Goal: Task Accomplishment & Management: Manage account settings

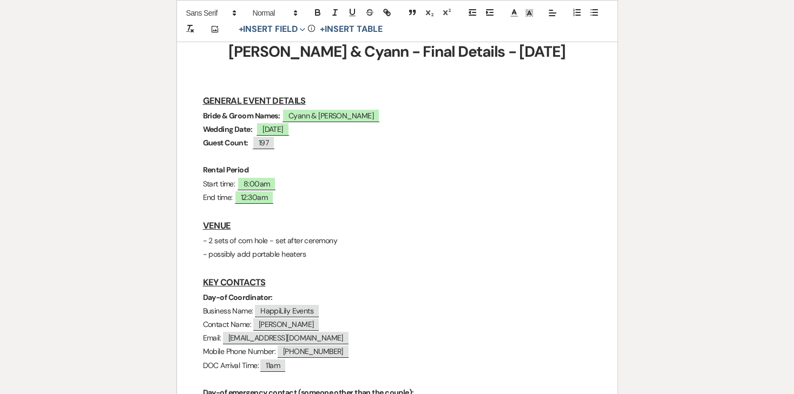
scroll to position [188, 0]
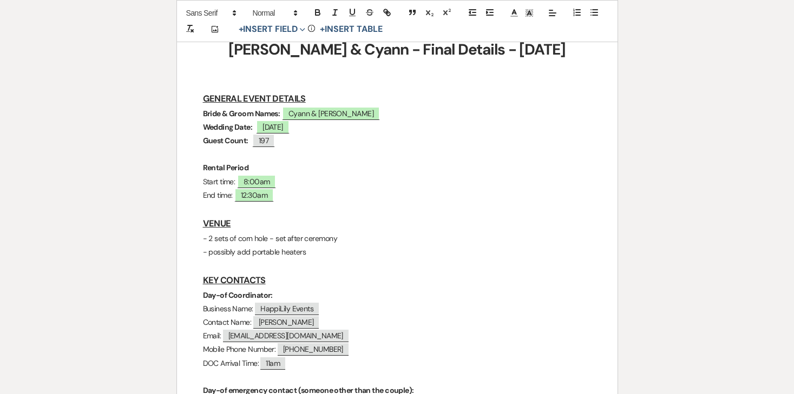
click at [332, 255] on p "- possibly add portable heaters" at bounding box center [397, 253] width 389 height 14
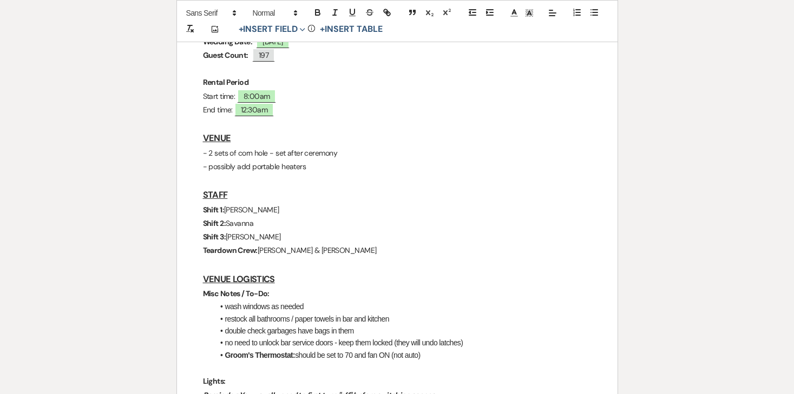
scroll to position [258, 0]
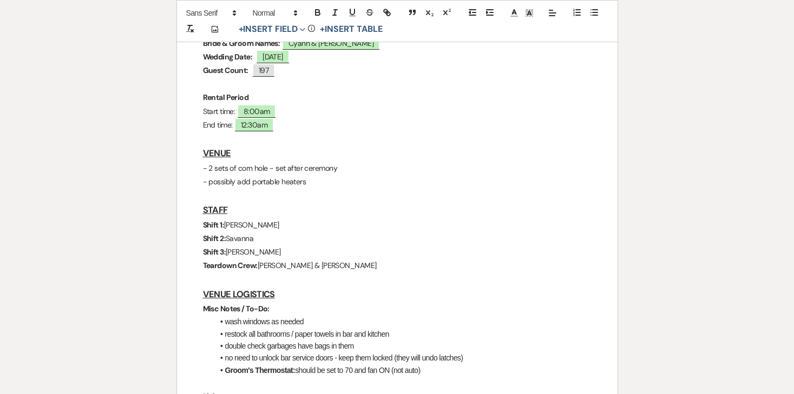
click at [245, 167] on p "- 2 sets of corn hole - set after ceremony" at bounding box center [397, 169] width 389 height 14
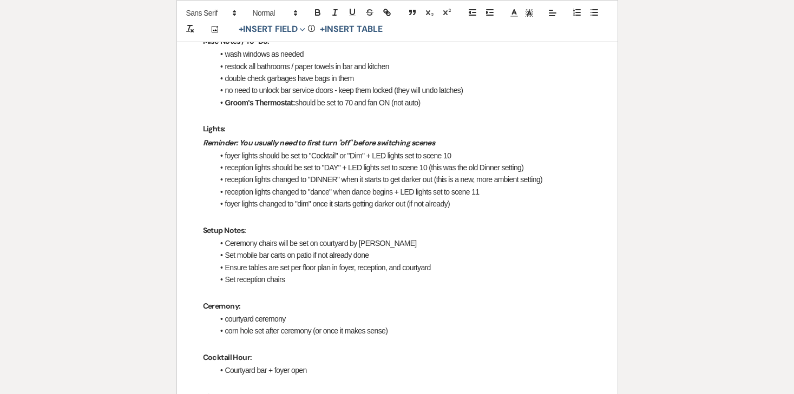
scroll to position [532, 0]
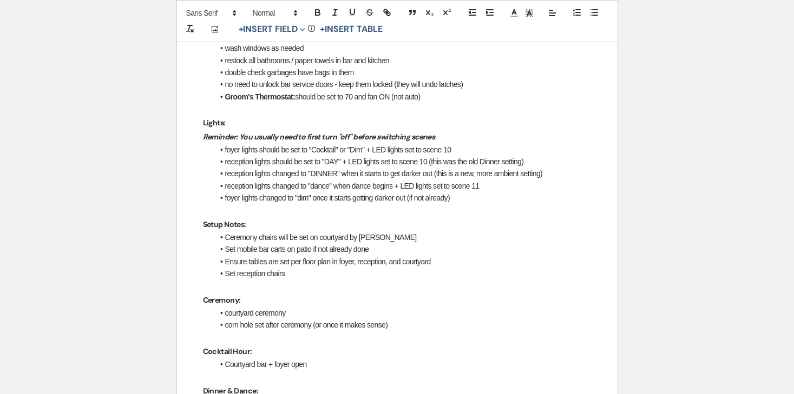
click at [302, 235] on li "Ceremony chairs will be set on courtyard by [PERSON_NAME]" at bounding box center [403, 238] width 378 height 12
click at [302, 310] on li "courtyard ceremony" at bounding box center [403, 313] width 378 height 12
click at [313, 321] on li "corn hole set after ceremony (or once it makes sense)" at bounding box center [403, 325] width 378 height 12
click at [300, 323] on li "corn hole set after ceremony (or once it makes sense)" at bounding box center [403, 325] width 378 height 12
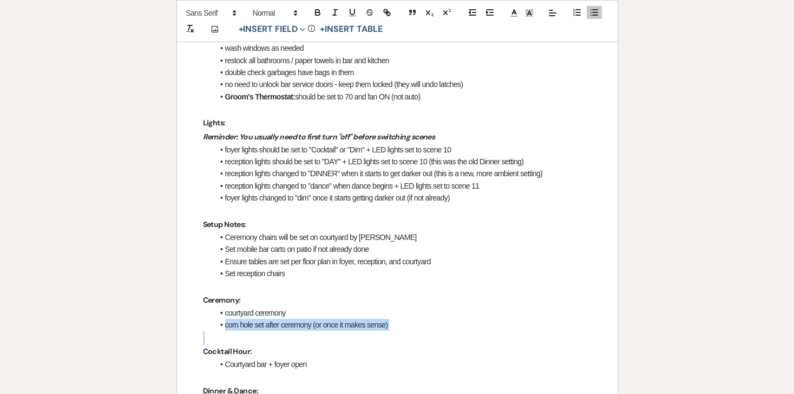
click at [300, 323] on li "corn hole set after ceremony (or once it makes sense)" at bounding box center [403, 325] width 378 height 12
copy li "corn hole set after ceremony (or once it makes sense)"
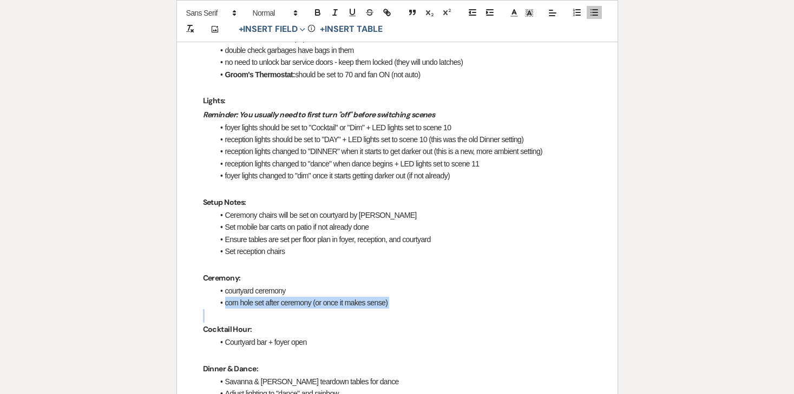
scroll to position [562, 0]
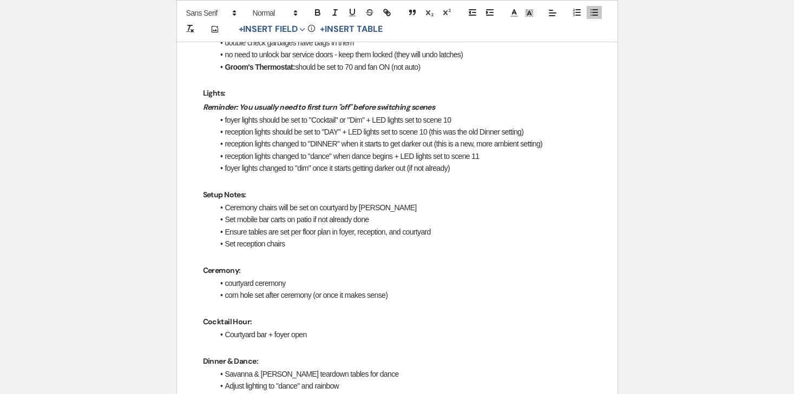
click at [318, 332] on li "Courtyard bar + foyer open" at bounding box center [403, 335] width 378 height 12
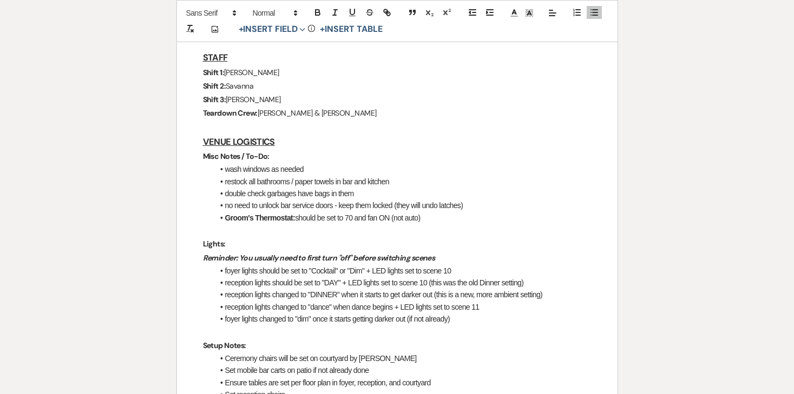
scroll to position [308, 0]
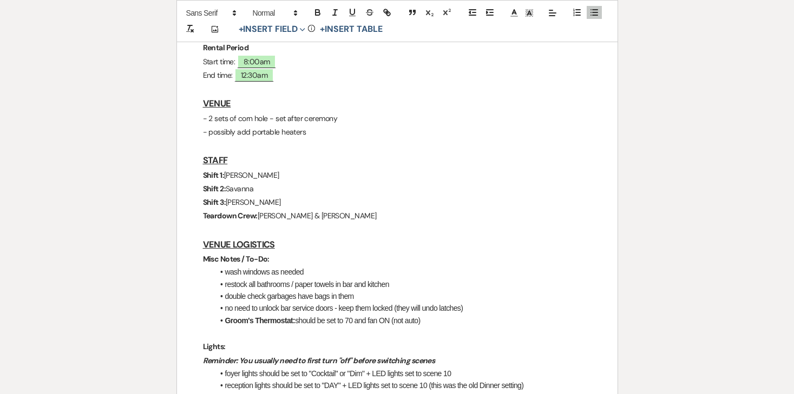
click at [267, 122] on p "- 2 sets of corn hole - set after ceremony" at bounding box center [397, 119] width 389 height 14
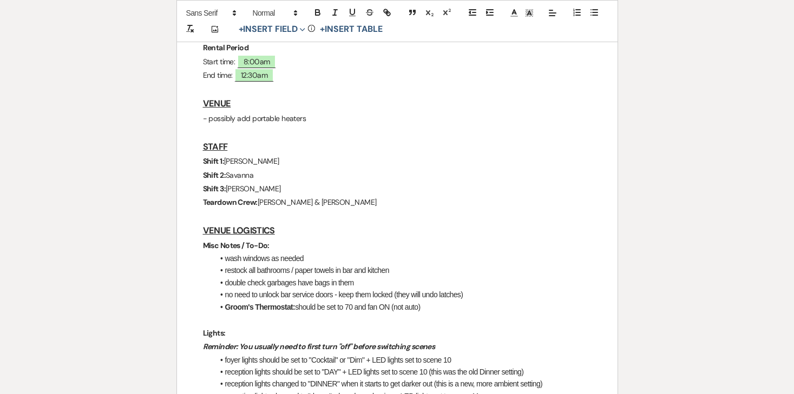
click at [245, 120] on p "- possibly add portable heaters" at bounding box center [397, 119] width 389 height 14
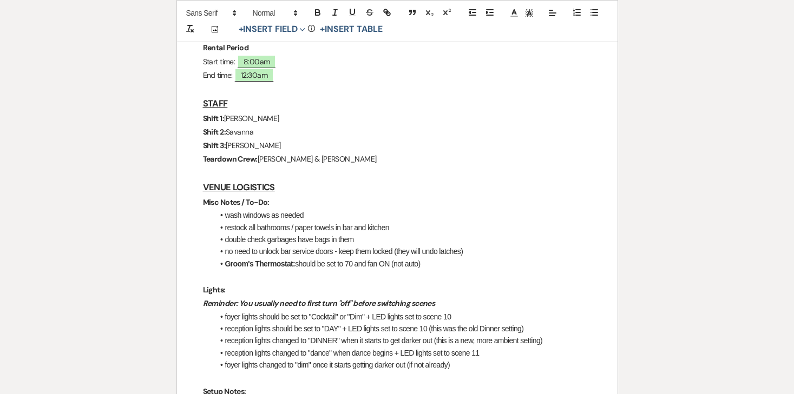
click at [274, 126] on p "Shift 2: Savanna" at bounding box center [397, 133] width 389 height 14
click at [241, 120] on span "[PERSON_NAME]" at bounding box center [251, 119] width 55 height 10
click at [241, 132] on span "Savanna" at bounding box center [240, 132] width 28 height 10
click at [243, 146] on span "Ashley" at bounding box center [253, 146] width 55 height 10
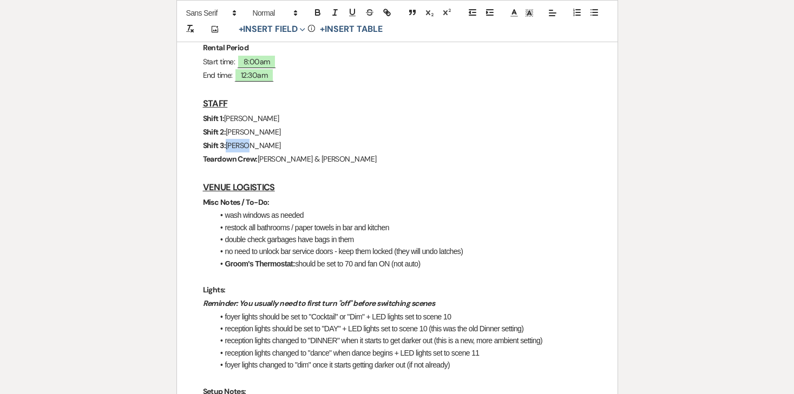
click at [243, 146] on span "Ashley" at bounding box center [253, 146] width 55 height 10
click at [269, 156] on span "[PERSON_NAME] & [PERSON_NAME]" at bounding box center [317, 159] width 119 height 10
click at [302, 157] on p "Teardown Crew: Joe & Luna" at bounding box center [397, 160] width 389 height 14
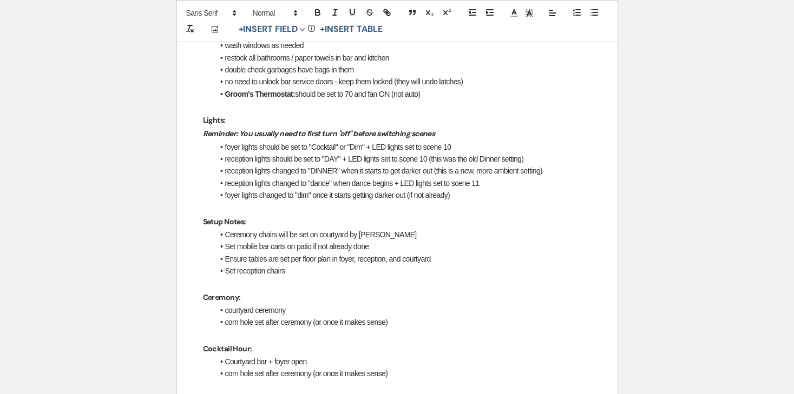
scroll to position [481, 0]
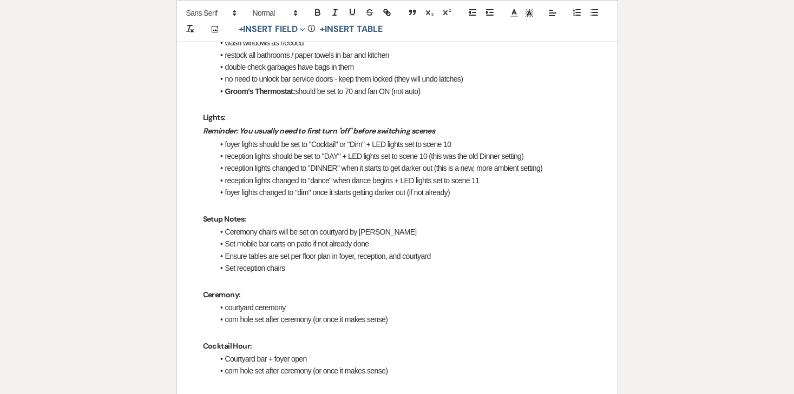
click at [223, 130] on em "Reminder: You usually need to first turn "off" before switching scenes" at bounding box center [319, 131] width 232 height 10
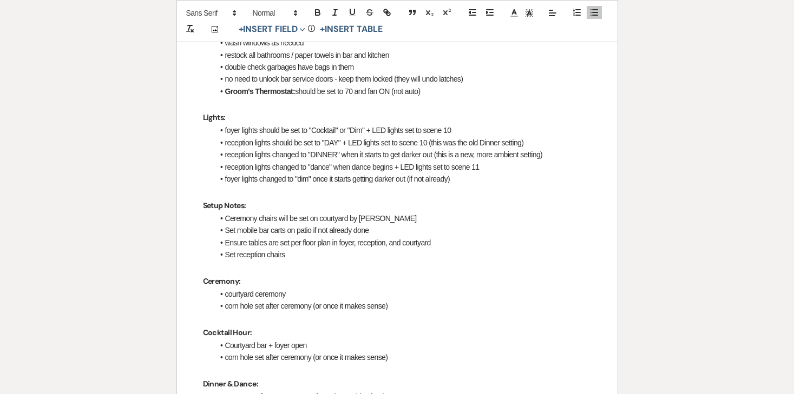
click at [319, 128] on li "foyer lights should be set to "Cocktail" or "Dim" + LED lights set to scene 10" at bounding box center [403, 130] width 378 height 12
click at [451, 129] on li "foyer lights should be set to "Day" or "Dim" + LED lights set to scene 10" at bounding box center [403, 130] width 378 height 12
click at [226, 130] on li "foyer lights should be set to "Day" or "Dim" + LED lights set to scene 10 during" at bounding box center [403, 130] width 378 height 12
drag, startPoint x: 268, startPoint y: 131, endPoint x: 224, endPoint y: 129, distance: 43.9
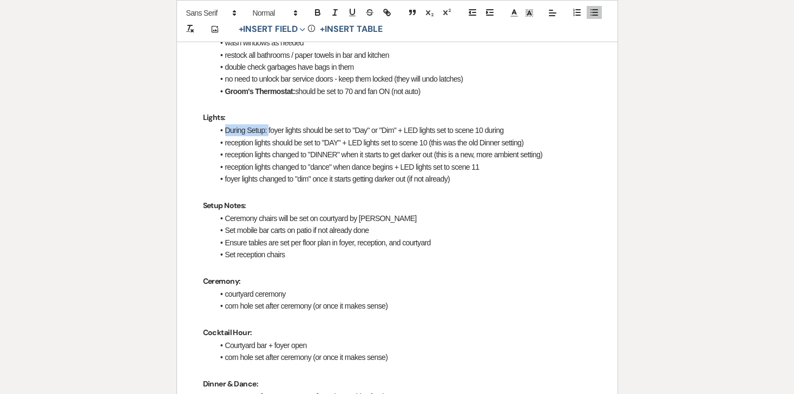
click at [224, 129] on li "During Setup: foyer lights should be set to "Day" or "Dim" + LED lights set to …" at bounding box center [403, 130] width 378 height 12
click at [314, 16] on icon "button" at bounding box center [318, 13] width 10 height 10
click at [234, 147] on li "reception lights should be set to "DAY" + LED lights set to scene 10 (this was …" at bounding box center [403, 143] width 378 height 12
click at [497, 128] on li "During Setup: foyer lights should be set to "Day" or "Dim" + LED lights set to …" at bounding box center [403, 130] width 378 height 12
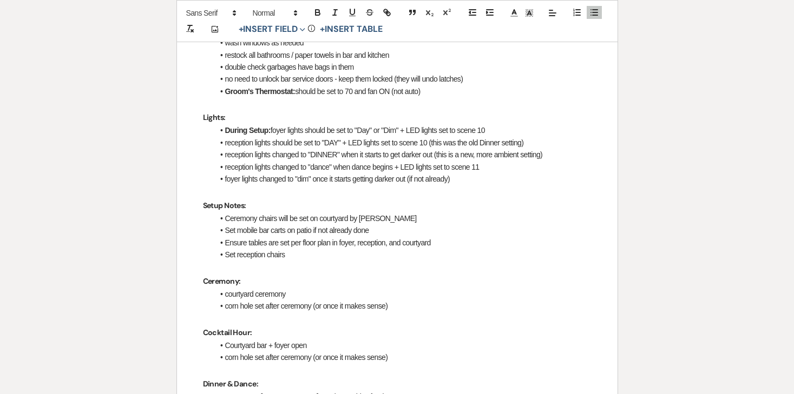
click at [477, 130] on li "During Setup: foyer lights should be set to "Day" or "Dim" + LED lights set to …" at bounding box center [403, 130] width 378 height 12
click at [225, 144] on li "reception lights should be set to "DAY" + LED lights set to scene 10 (this was …" at bounding box center [403, 143] width 378 height 12
click at [272, 130] on li "During Setup: foyer lights should be set to "Day" or "Dim" + LED lights set to …" at bounding box center [403, 130] width 378 height 12
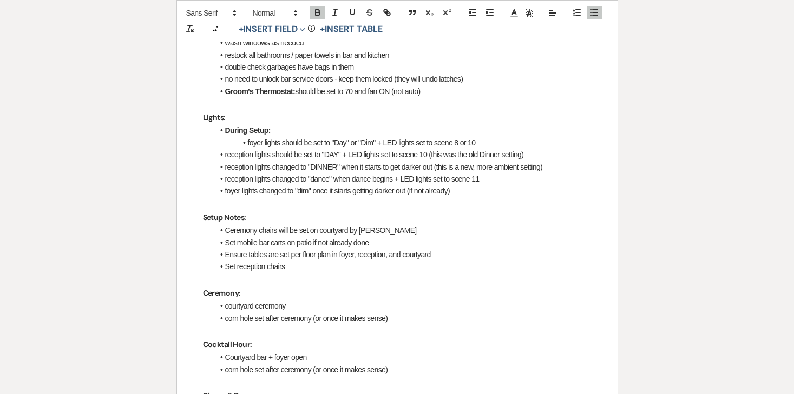
click at [225, 155] on li "reception lights should be set to "DAY" + LED lights set to scene 10 (this was …" at bounding box center [403, 155] width 378 height 12
click at [356, 155] on li "reception lights should be set to "DAY" + LED lights set to scene 10 (this was …" at bounding box center [403, 155] width 378 height 12
drag, startPoint x: 575, startPoint y: 154, endPoint x: 479, endPoint y: 153, distance: 95.8
click at [479, 153] on li "reception lights should be set to "Day" or "Dim" + LED lights set to scene 10 (…" at bounding box center [403, 155] width 378 height 12
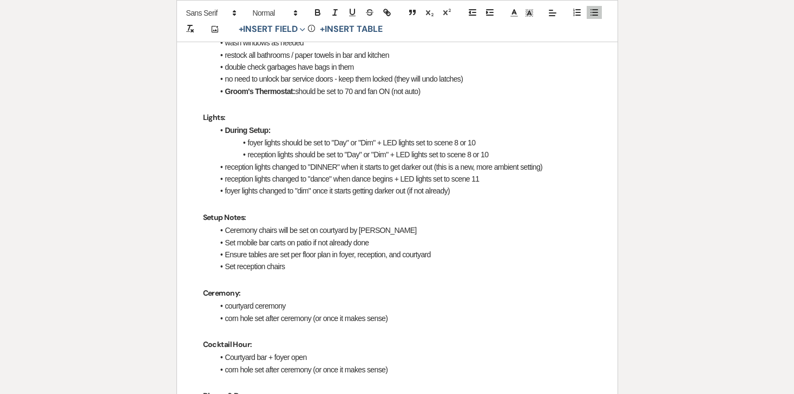
click at [223, 167] on li "reception lights changed to "DINNER" when it starts to get darker out (this is …" at bounding box center [403, 167] width 378 height 12
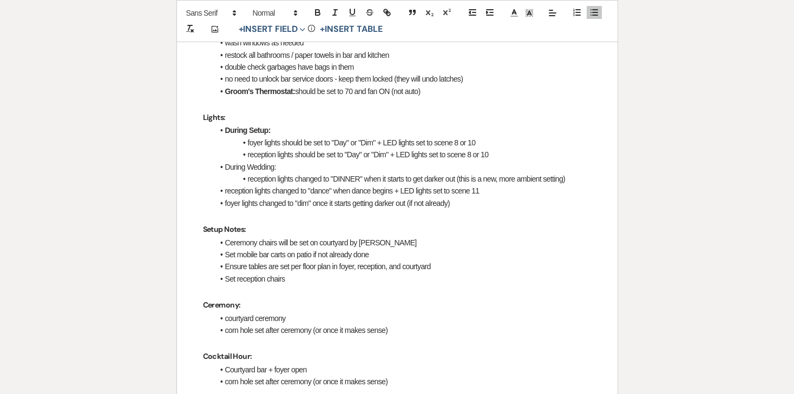
click at [253, 166] on li "During Wedding:" at bounding box center [403, 167] width 378 height 12
click at [317, 15] on icon "button" at bounding box center [317, 13] width 4 height 3
click at [274, 183] on li "reception lights changed to "DINNER" when it starts to get darker out (this is …" at bounding box center [403, 179] width 378 height 12
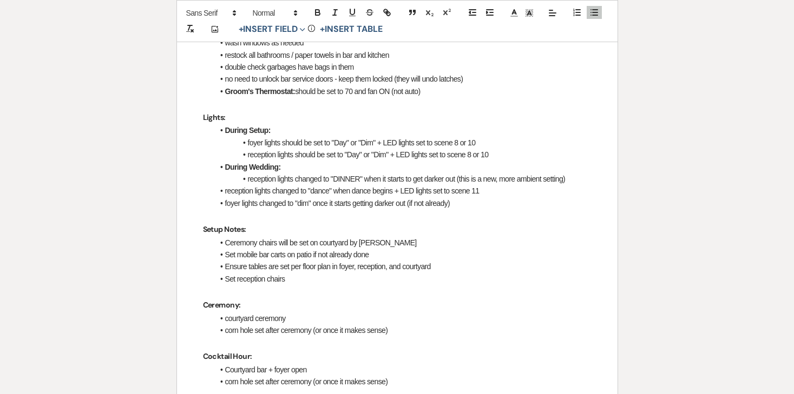
click at [339, 177] on li "reception lights changed to "DINNER" when it starts to get darker out (this is …" at bounding box center [403, 179] width 378 height 12
click at [319, 228] on p "Setup Notes:" at bounding box center [397, 230] width 389 height 14
click at [348, 179] on li "reception lights changed to "DINNER" when it starts to get darker out (this is …" at bounding box center [403, 179] width 378 height 12
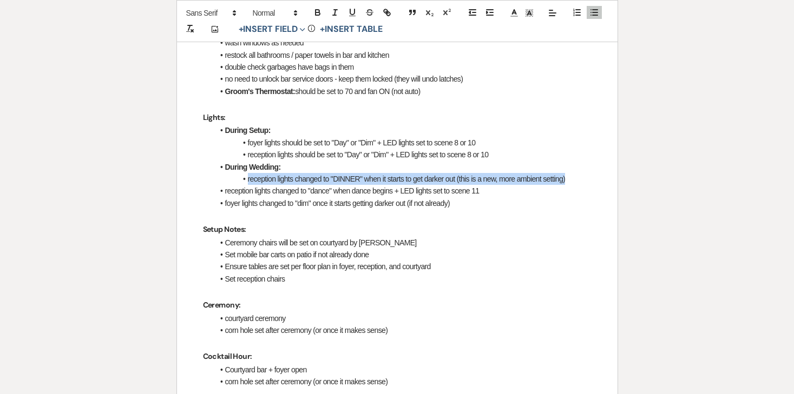
click at [348, 179] on li "reception lights changed to "DINNER" when it starts to get darker out (this is …" at bounding box center [403, 179] width 378 height 12
click at [344, 179] on li "reception lights changed to "DINNER" when it starts to get darker out (this is …" at bounding box center [403, 179] width 378 height 12
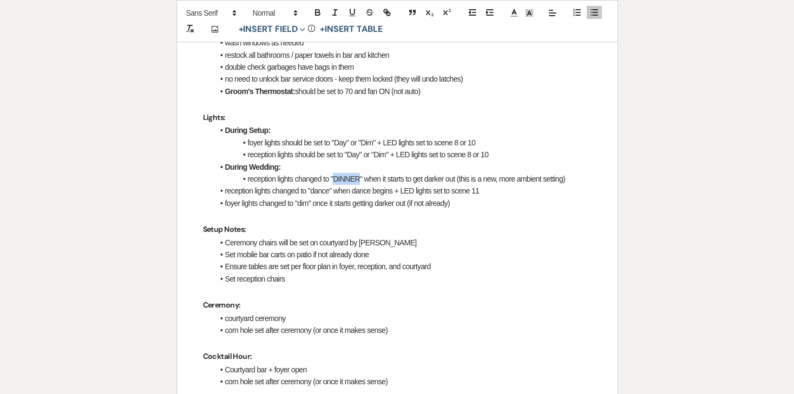
click at [344, 179] on li "reception lights changed to "DINNER" when it starts to get darker out (this is …" at bounding box center [403, 179] width 378 height 12
click at [341, 206] on li "foyer lights changed to "dim" once it starts getting darker out (if not already)" at bounding box center [403, 204] width 378 height 12
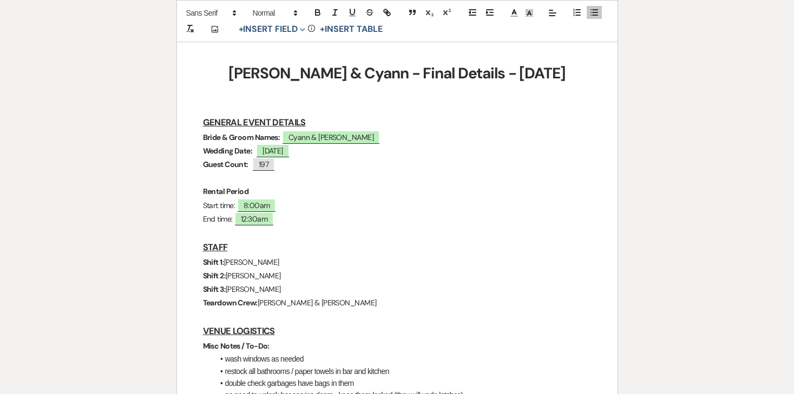
click at [341, 206] on p "Start time: ﻿ 8:00am ﻿" at bounding box center [397, 206] width 389 height 14
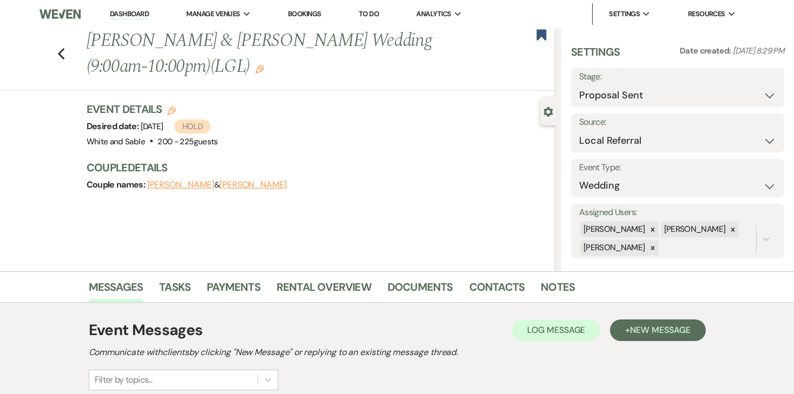
select select "6"
select select "20"
click at [134, 19] on link "Dashboard" at bounding box center [129, 14] width 39 height 10
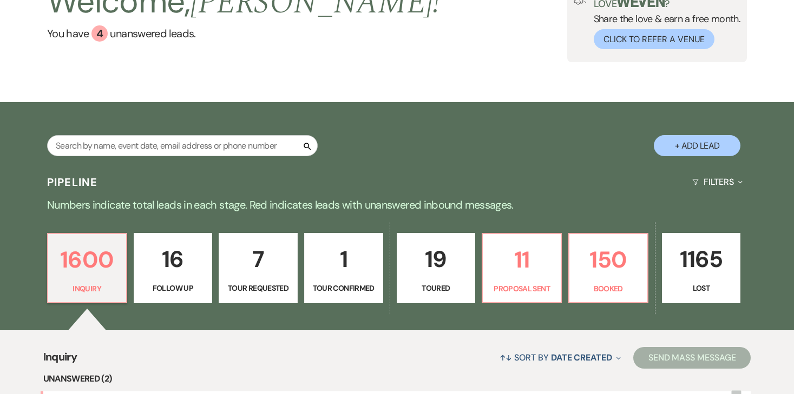
scroll to position [90, 0]
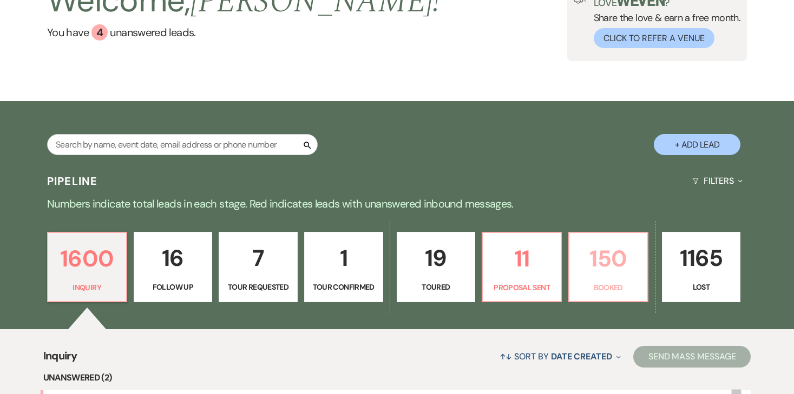
click at [608, 269] on p "150" at bounding box center [608, 259] width 65 height 36
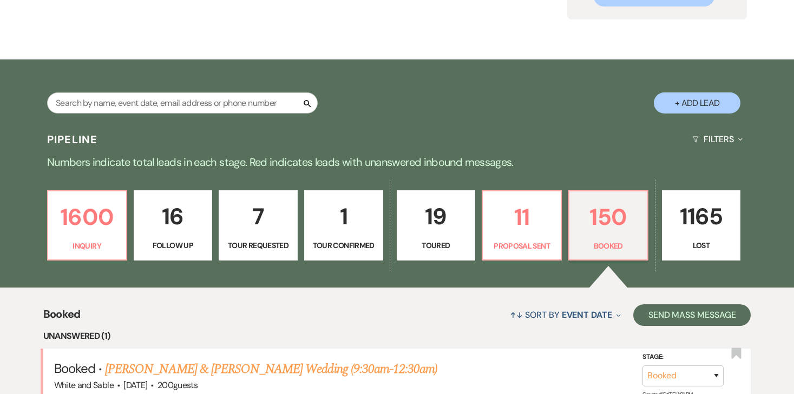
scroll to position [132, 0]
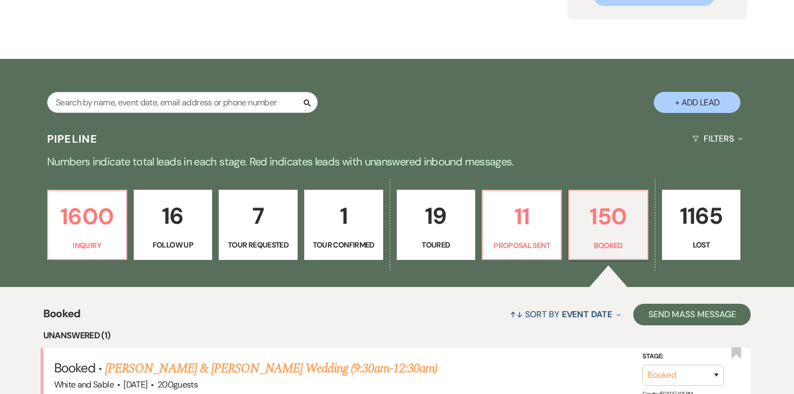
click at [149, 369] on link "Jessie Mahoney & Bailey Richter's Wedding (9:30am-12:30am)" at bounding box center [271, 368] width 332 height 19
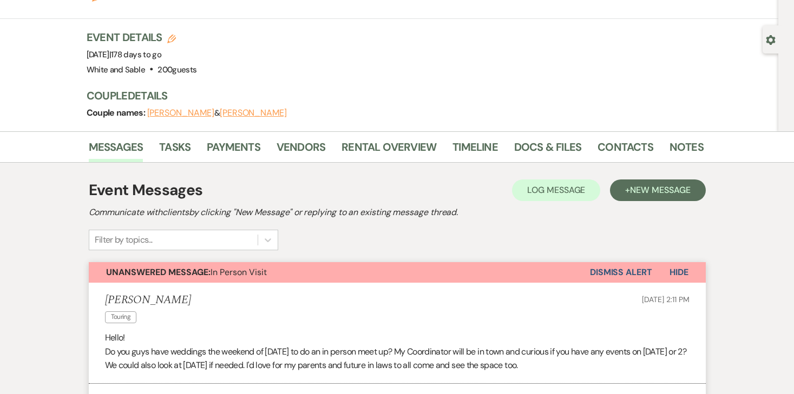
scroll to position [47, 0]
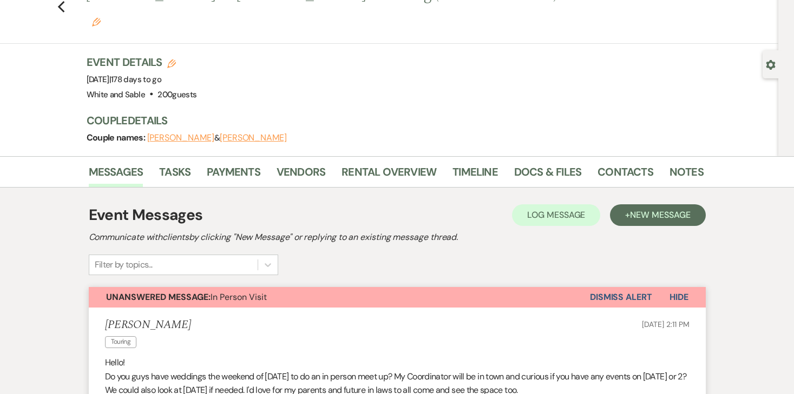
click at [623, 287] on button "Dismiss Alert" at bounding box center [621, 297] width 62 height 21
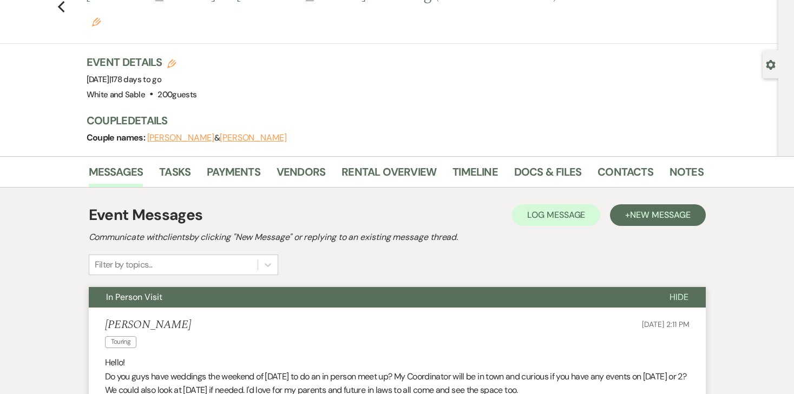
scroll to position [0, 0]
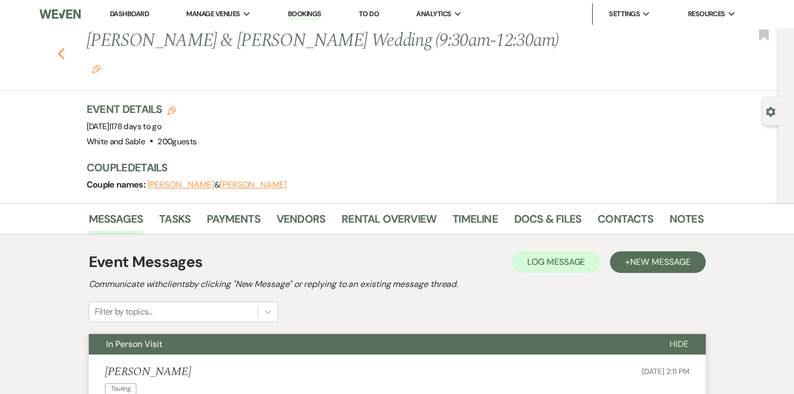
click at [57, 48] on icon "Previous" at bounding box center [61, 54] width 8 height 13
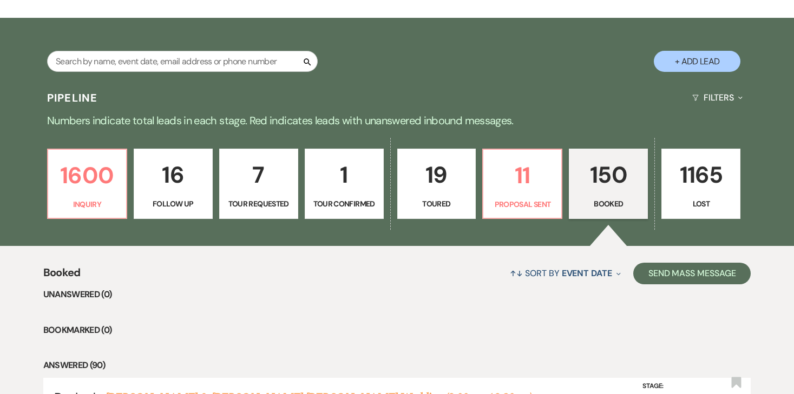
scroll to position [86, 0]
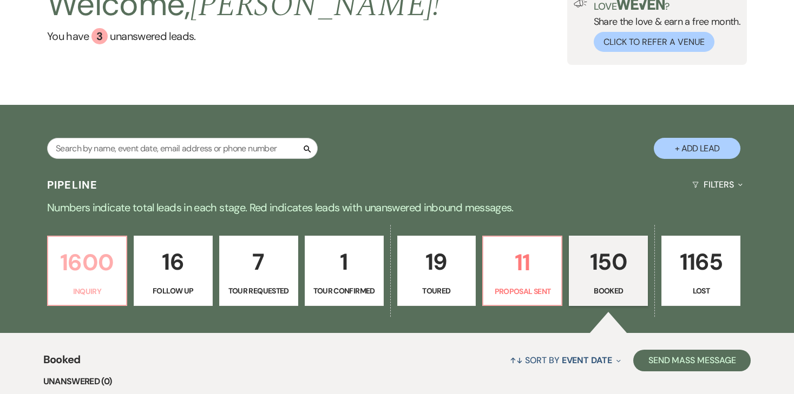
click at [64, 268] on p "1600" at bounding box center [87, 263] width 65 height 36
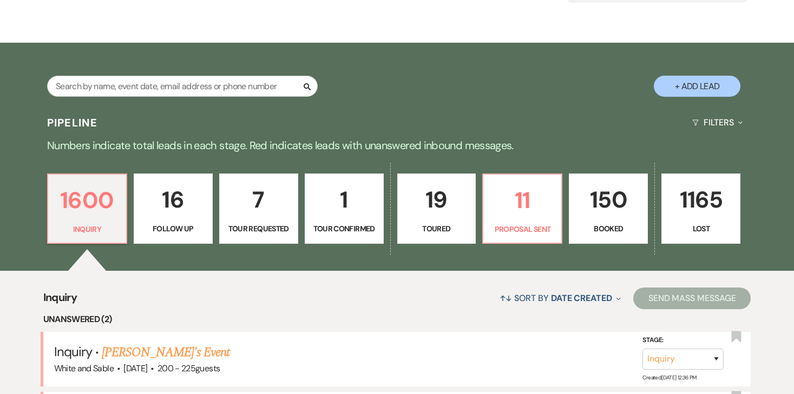
scroll to position [201, 0]
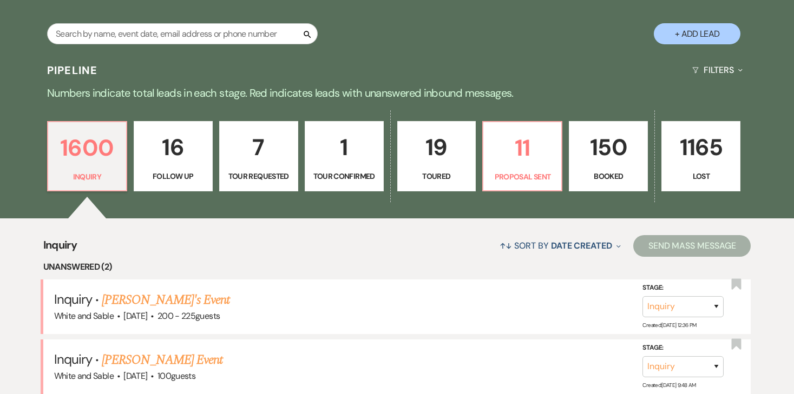
click at [627, 170] on p "Booked" at bounding box center [608, 176] width 65 height 12
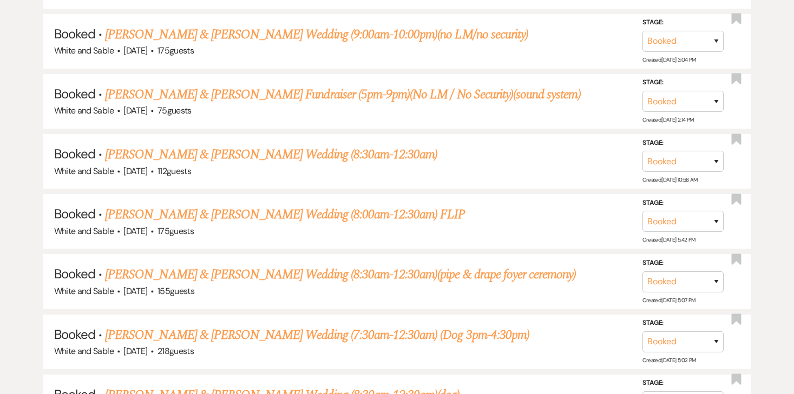
scroll to position [9219, 0]
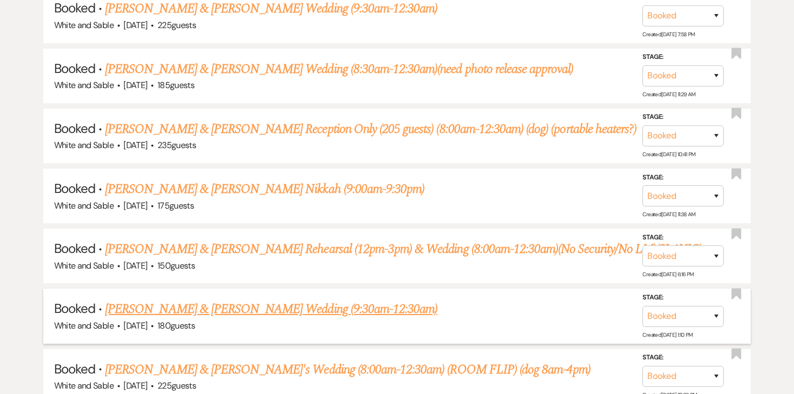
click at [282, 300] on link "Bailey Waldhauser & TJ Hallfin's Wedding (9:30am-12:30am)" at bounding box center [271, 309] width 332 height 19
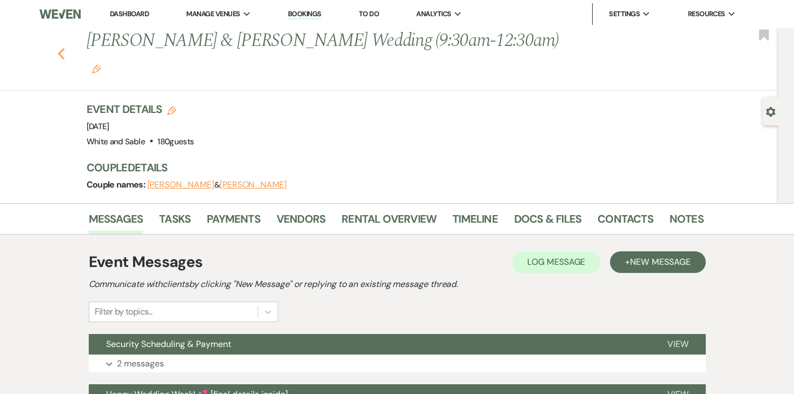
click at [60, 48] on use "button" at bounding box center [60, 54] width 7 height 12
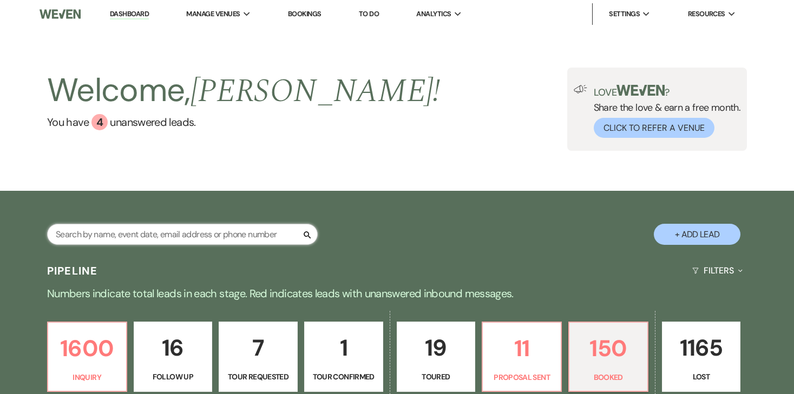
click at [175, 236] on input "text" at bounding box center [182, 234] width 271 height 21
select select "6"
select select "20"
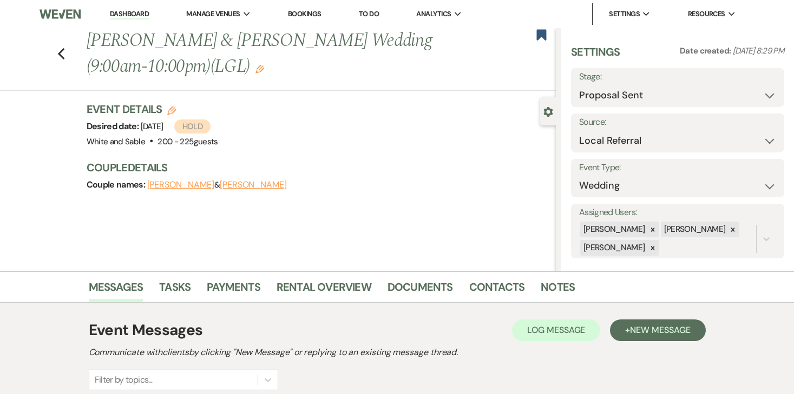
scroll to position [14, 0]
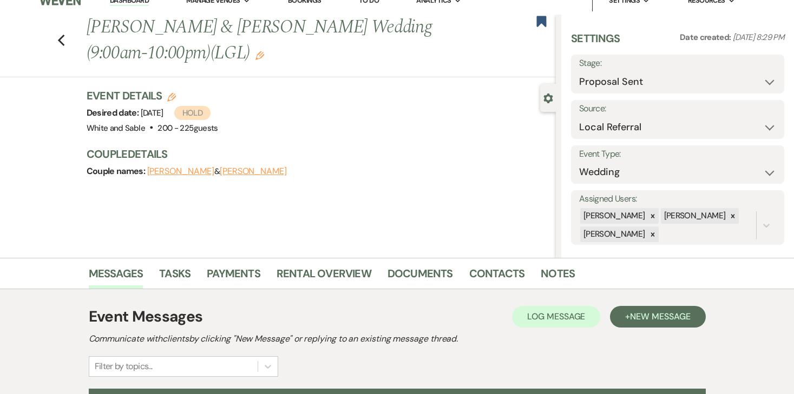
click at [132, 3] on link "Dashboard" at bounding box center [129, 1] width 39 height 10
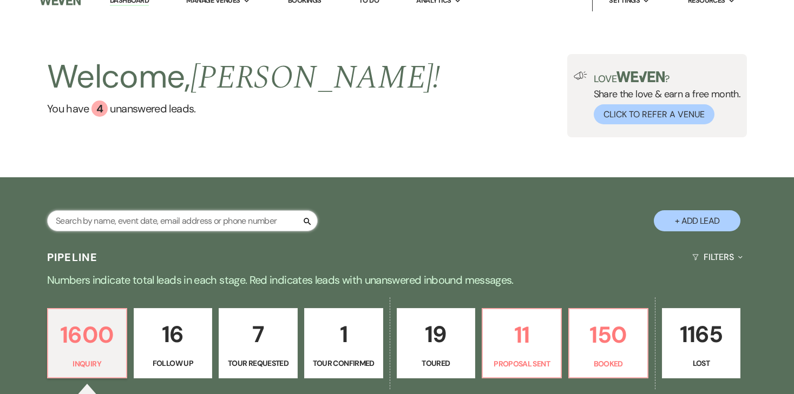
click at [181, 220] on input "text" at bounding box center [182, 220] width 271 height 21
type input "waldhauser"
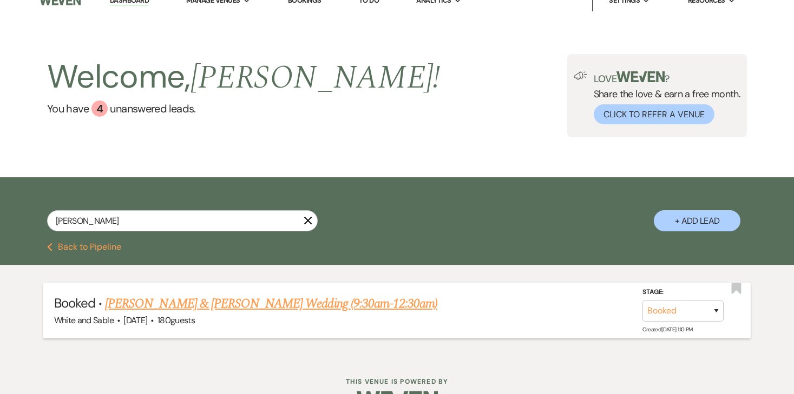
click at [248, 311] on link "Bailey Waldhauser & TJ Hallfin's Wedding (9:30am-12:30am)" at bounding box center [271, 303] width 332 height 19
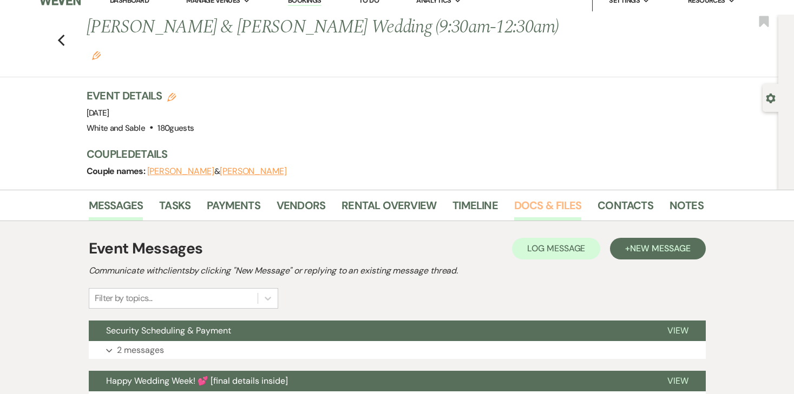
click at [558, 197] on link "Docs & Files" at bounding box center [547, 209] width 67 height 24
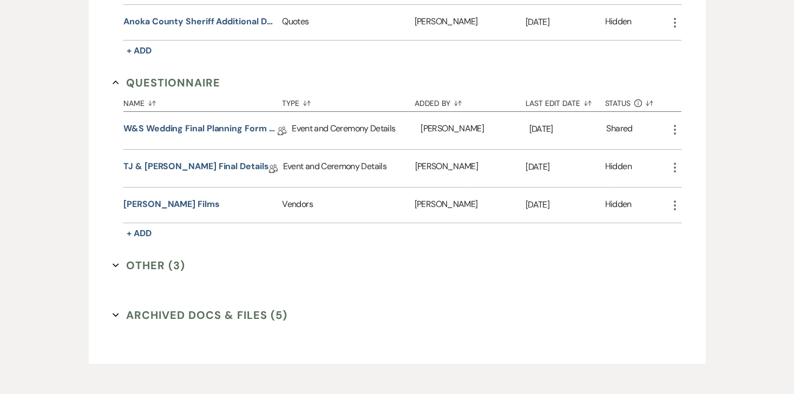
scroll to position [1899, 0]
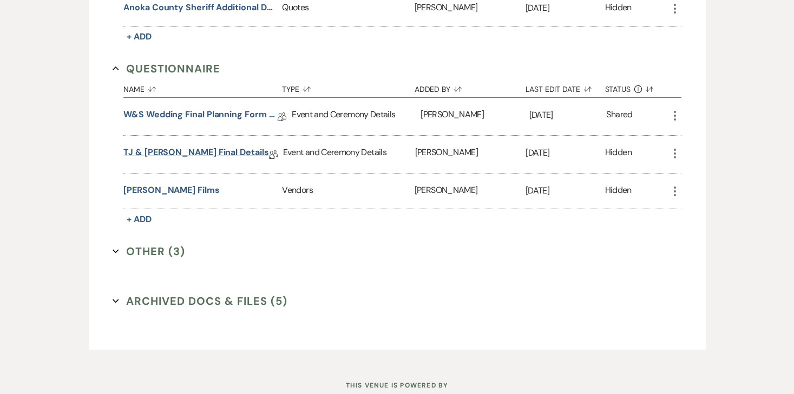
click at [196, 146] on link "TJ & Bailey Final Details" at bounding box center [195, 154] width 145 height 17
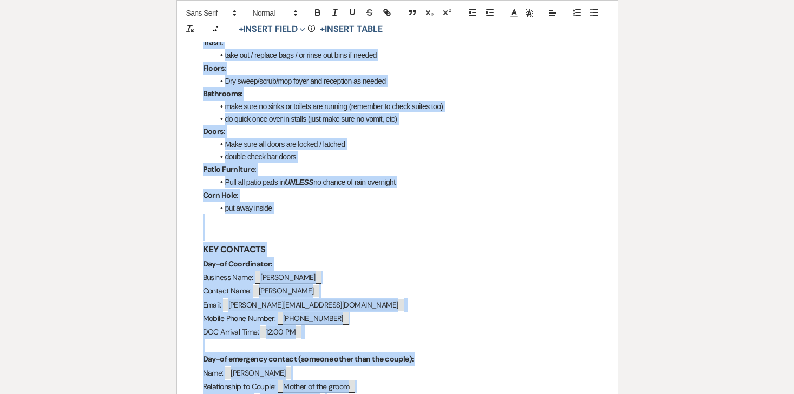
scroll to position [1155, 0]
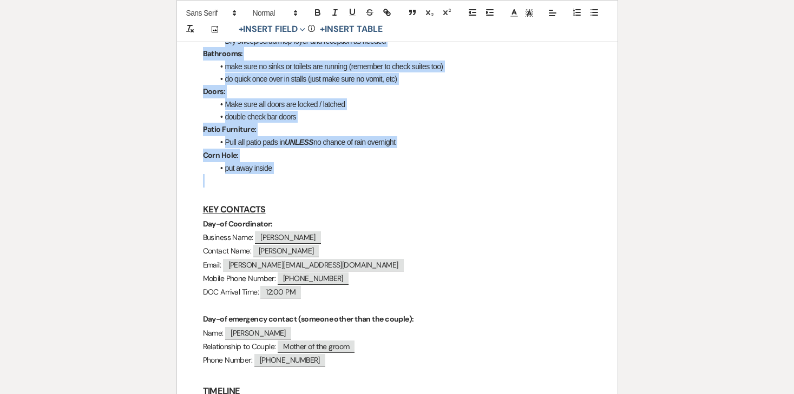
drag, startPoint x: 194, startPoint y: 164, endPoint x: 327, endPoint y: 154, distance: 133.0
click at [327, 154] on div "TJ & Bailey - Final Details - 10.10.25 GENERAL EVENT DETAILS Bride & Groom Name…" at bounding box center [397, 45] width 440 height 2024
copy div "STAFF Shift 1: Kaitlyn Shift 2: Savanna Shift 3: Ashley Teardown Crew: Joe & Lu…"
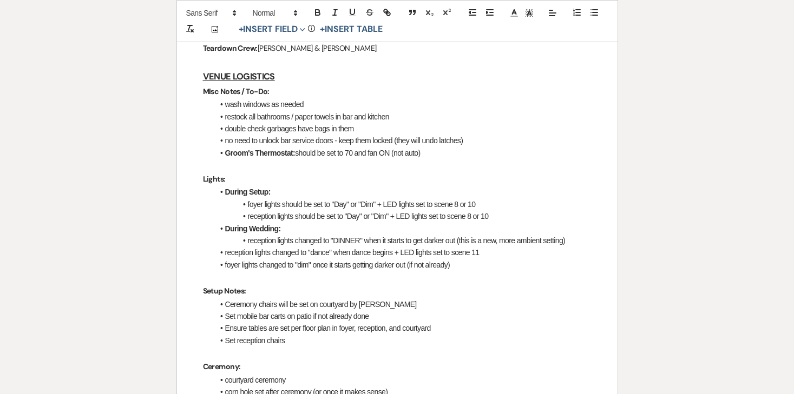
scroll to position [419, 0]
click at [335, 244] on li "reception lights changed to "DINNER" when it starts to get darker out (this is …" at bounding box center [403, 240] width 378 height 12
click at [355, 240] on li "reception lights changed to "DINNER" when it starts to get darker out (this is …" at bounding box center [403, 240] width 378 height 12
click at [342, 208] on li "foyer lights should be set to "Day" or "Dim" + LED lights set to scene 8 or 10" at bounding box center [403, 204] width 378 height 12
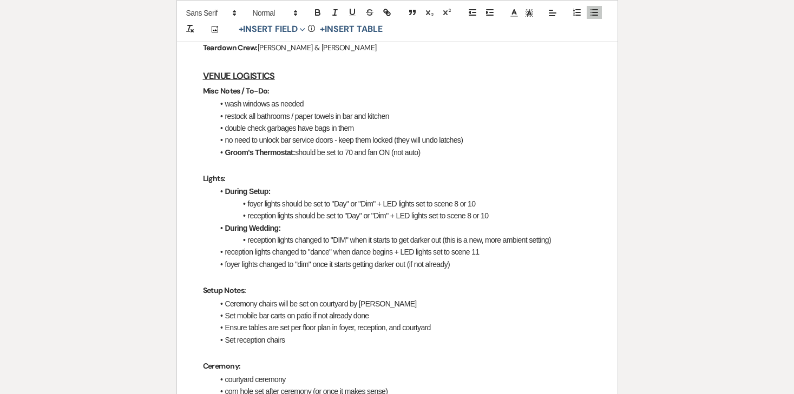
click at [341, 203] on li "foyer lights should be set to "Day" or "Dim" + LED lights set to scene 8 or 10" at bounding box center [403, 204] width 378 height 12
click at [365, 204] on li "foyer lights should be set to "DAY" or "Dim" + LED lights set to scene 8 or 10" at bounding box center [403, 204] width 378 height 12
click at [356, 216] on li "reception lights should be set to "Day" or "Dim" + LED lights set to scene 8 or…" at bounding box center [403, 216] width 378 height 12
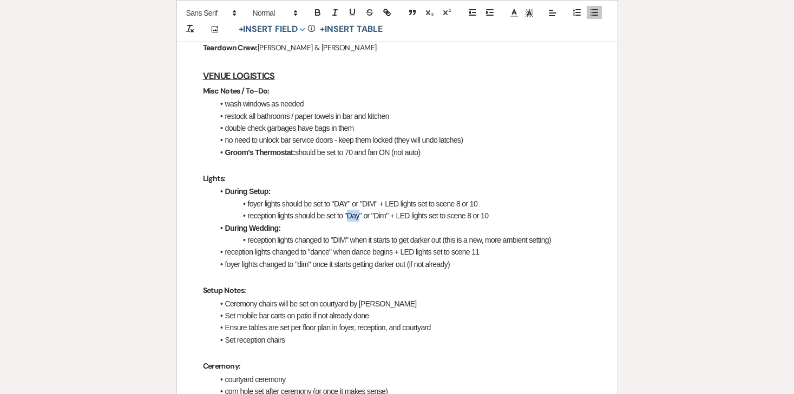
click at [356, 216] on li "reception lights should be set to "Day" or "Dim" + LED lights set to scene 8 or…" at bounding box center [403, 216] width 378 height 12
click at [378, 218] on li "reception lights should be set to "DAY" or "Dim" + LED lights set to scene 8 or…" at bounding box center [403, 216] width 378 height 12
drag, startPoint x: 351, startPoint y: 240, endPoint x: 573, endPoint y: 236, distance: 221.9
click at [573, 236] on li "reception lights changed to "DIM" when it starts to get darker out (this is a n…" at bounding box center [403, 240] width 378 height 12
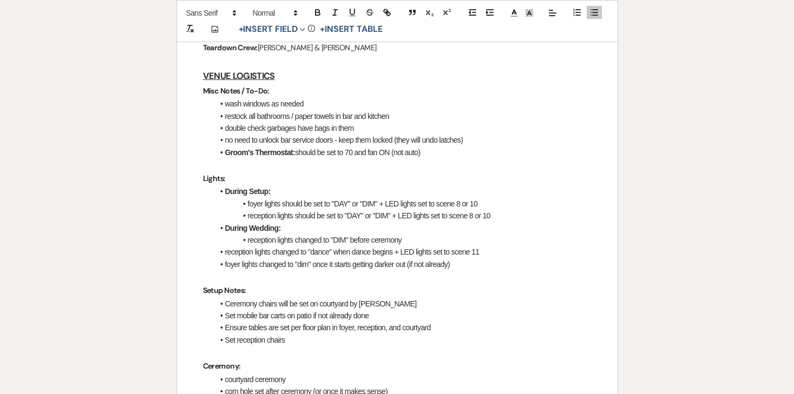
click at [224, 251] on li "reception lights changed to "dance" when dance begins + LED lights set to scene…" at bounding box center [403, 252] width 378 height 12
click at [341, 253] on li "reception lights changed to "dance" when dance begins + LED lights set to scene…" at bounding box center [403, 252] width 378 height 12
click at [508, 210] on li "reception lights should be set to "DAY" or "DIM" + LED lights set to scene 8 or…" at bounding box center [403, 216] width 378 height 12
click at [410, 239] on li "reception lights changed to "DIM" before ceremony" at bounding box center [403, 240] width 378 height 12
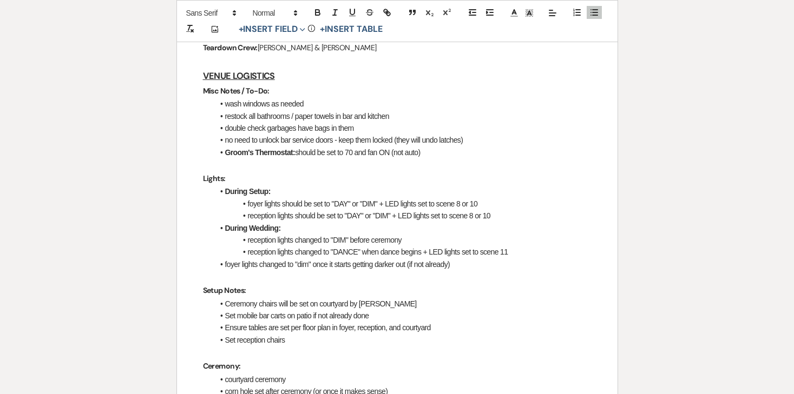
click at [278, 240] on li "reception lights changed to "DIM" before ceremony" at bounding box center [403, 240] width 378 height 12
click at [450, 239] on li "reception and foyer lights changed to "DIM" before ceremony" at bounding box center [403, 240] width 378 height 12
click at [381, 240] on li "reception and foyer lights changed to "DIM" before ceremony" at bounding box center [403, 240] width 378 height 12
click at [376, 251] on li "reception lights changed to "DANCE" when dance begins + LED lights set to scene…" at bounding box center [403, 252] width 378 height 12
click at [420, 253] on li "reception lights changed to "DANCE" when dance begins + LED lights set to scene…" at bounding box center [403, 252] width 378 height 12
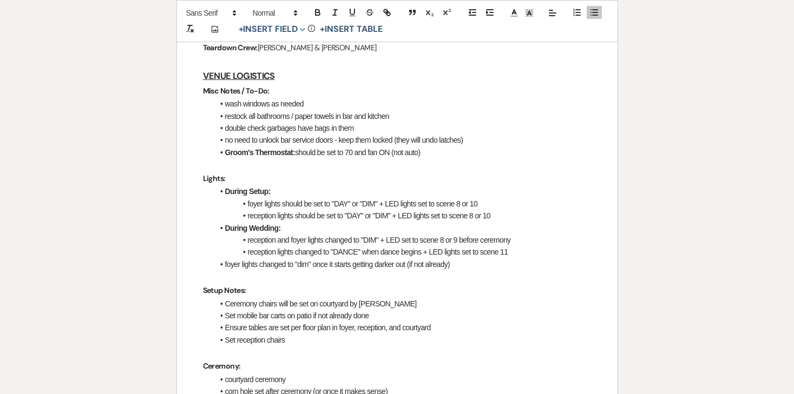
click at [361, 268] on li "foyer lights changed to "dim" once it starts getting darker out (if not already)" at bounding box center [403, 265] width 378 height 12
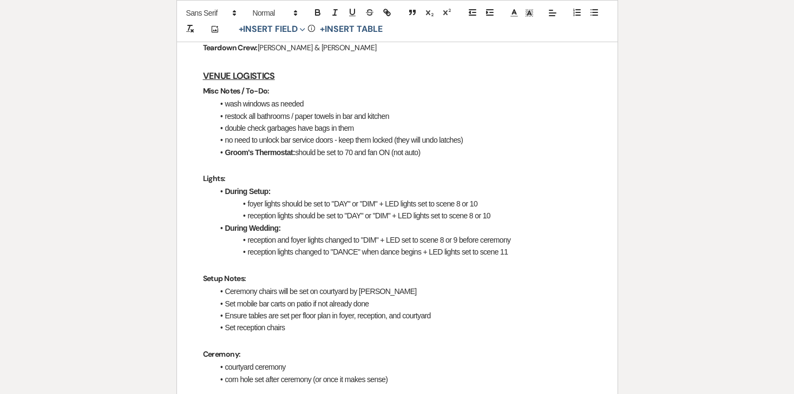
click at [368, 194] on li "During Setup:" at bounding box center [403, 192] width 378 height 12
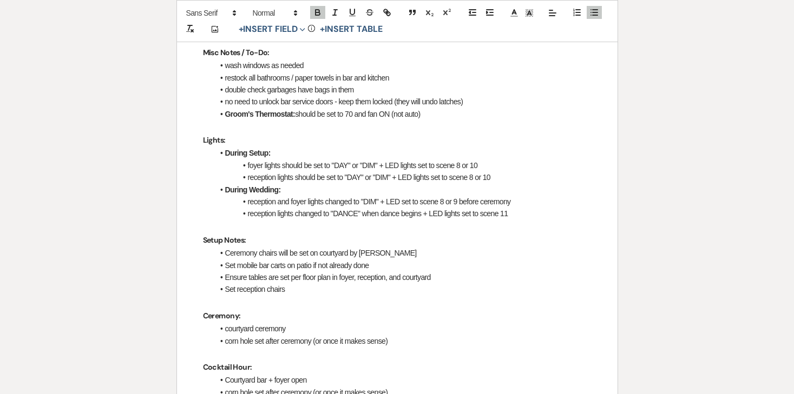
scroll to position [463, 0]
